Goal: Entertainment & Leisure: Consume media (video, audio)

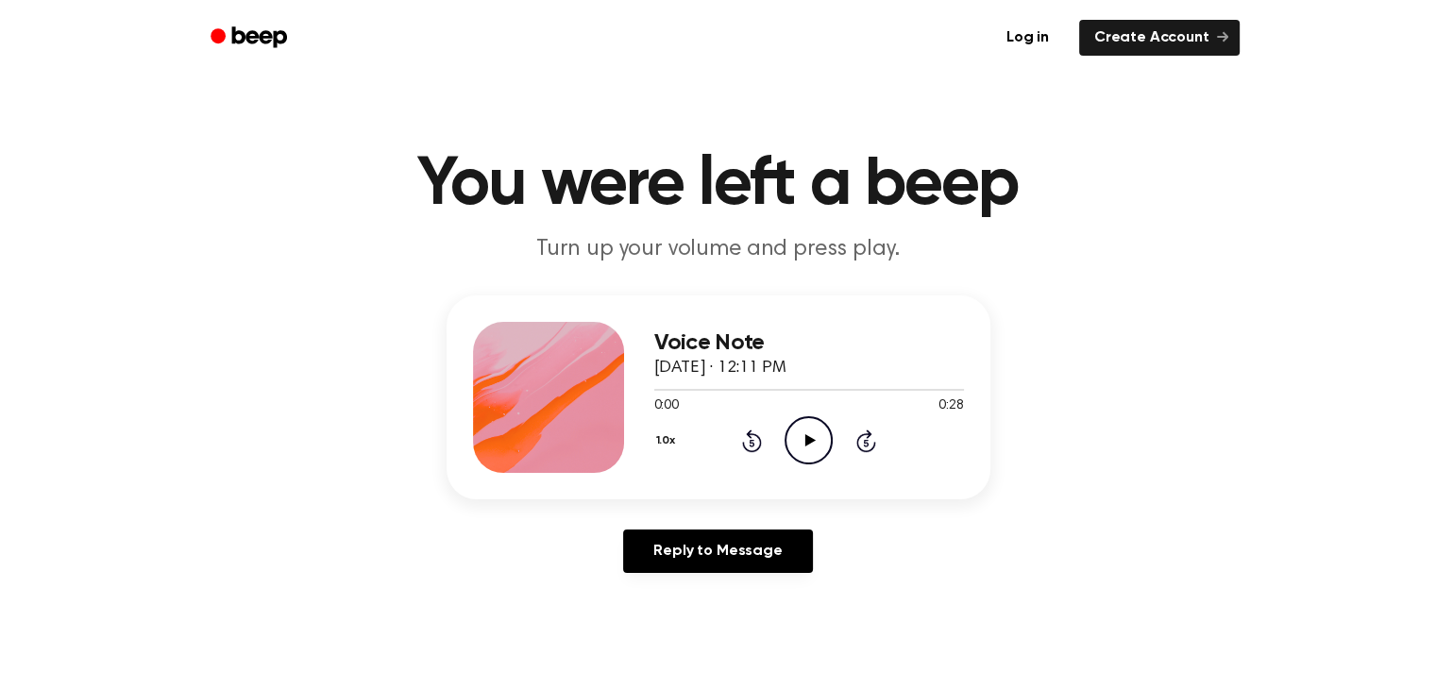
click at [790, 421] on icon "Play Audio" at bounding box center [809, 440] width 48 height 48
click at [806, 437] on icon at bounding box center [809, 440] width 8 height 12
click at [801, 433] on icon "Play Audio" at bounding box center [809, 440] width 48 height 48
click at [801, 433] on icon "Pause Audio" at bounding box center [809, 440] width 48 height 48
